Goal: Transaction & Acquisition: Purchase product/service

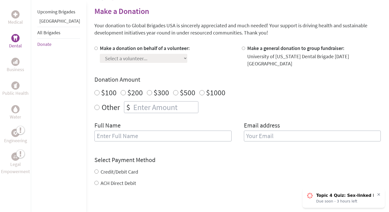
scroll to position [118, 0]
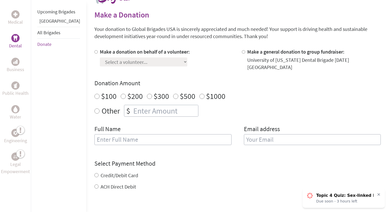
click at [95, 51] on div at bounding box center [97, 59] width 5 height 23
click at [79, 51] on div "Medical Dental Business Public Health Water Engineering Legal Empowerment Upcom…" at bounding box center [194, 131] width 389 height 306
click at [95, 52] on input "Make a donation on behalf of a volunteer:" at bounding box center [96, 51] width 3 height 3
radio input "true"
click at [100, 59] on select "Select a volunteer... [PERSON_NAME] [PERSON_NAME] [PERSON_NAME] [PERSON_NAME] […" at bounding box center [144, 61] width 88 height 9
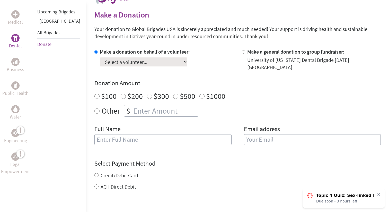
select select "02862AD7-7157-11EF-BF8B-42010A8A0043"
click at [100, 57] on select "Select a volunteer... [PERSON_NAME] [PERSON_NAME] [PERSON_NAME] [PERSON_NAME] […" at bounding box center [144, 61] width 88 height 9
